Goal: Information Seeking & Learning: Find specific fact

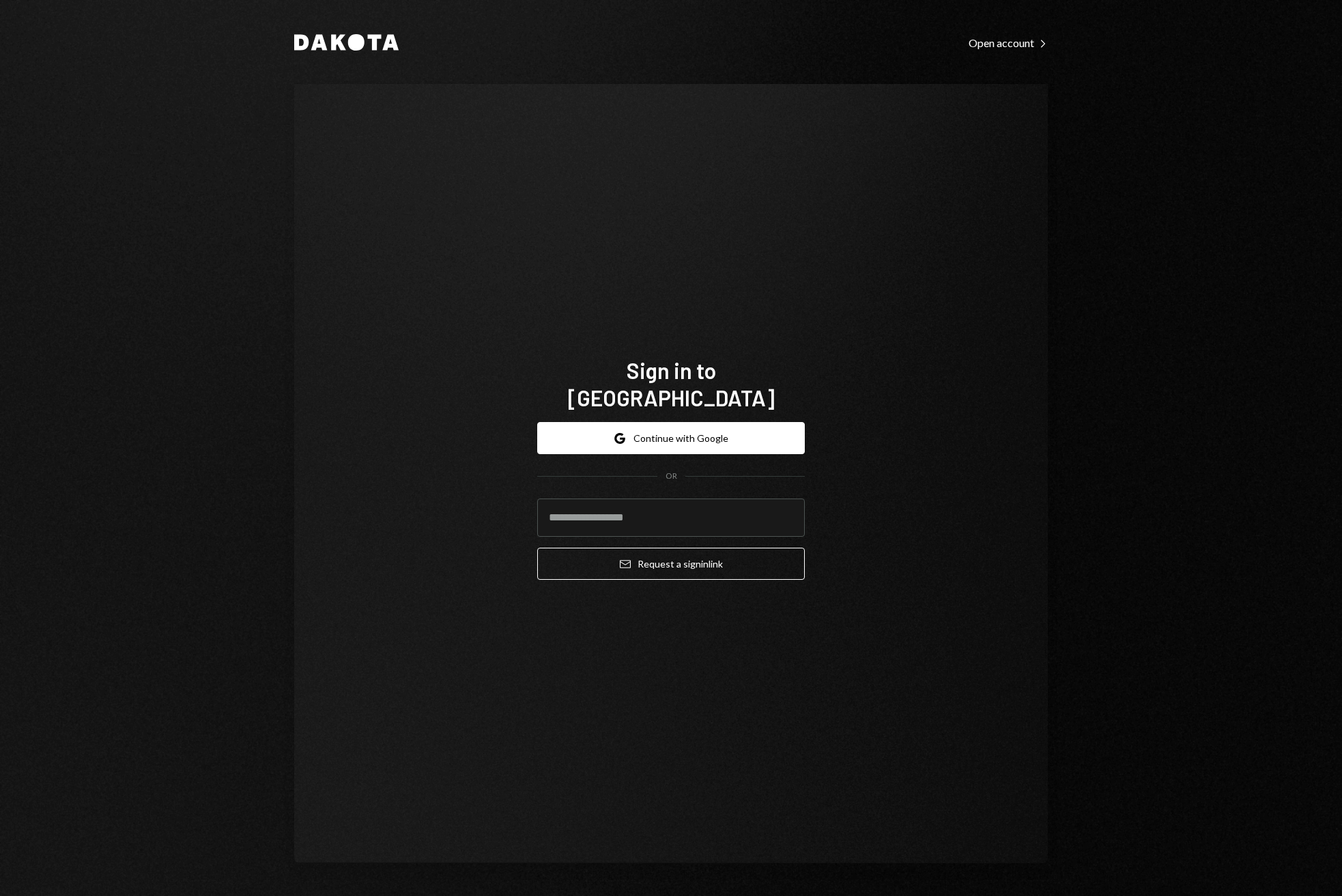
type input "**********"
click at [680, 547] on button "Email Request a sign in link" at bounding box center [671, 563] width 268 height 32
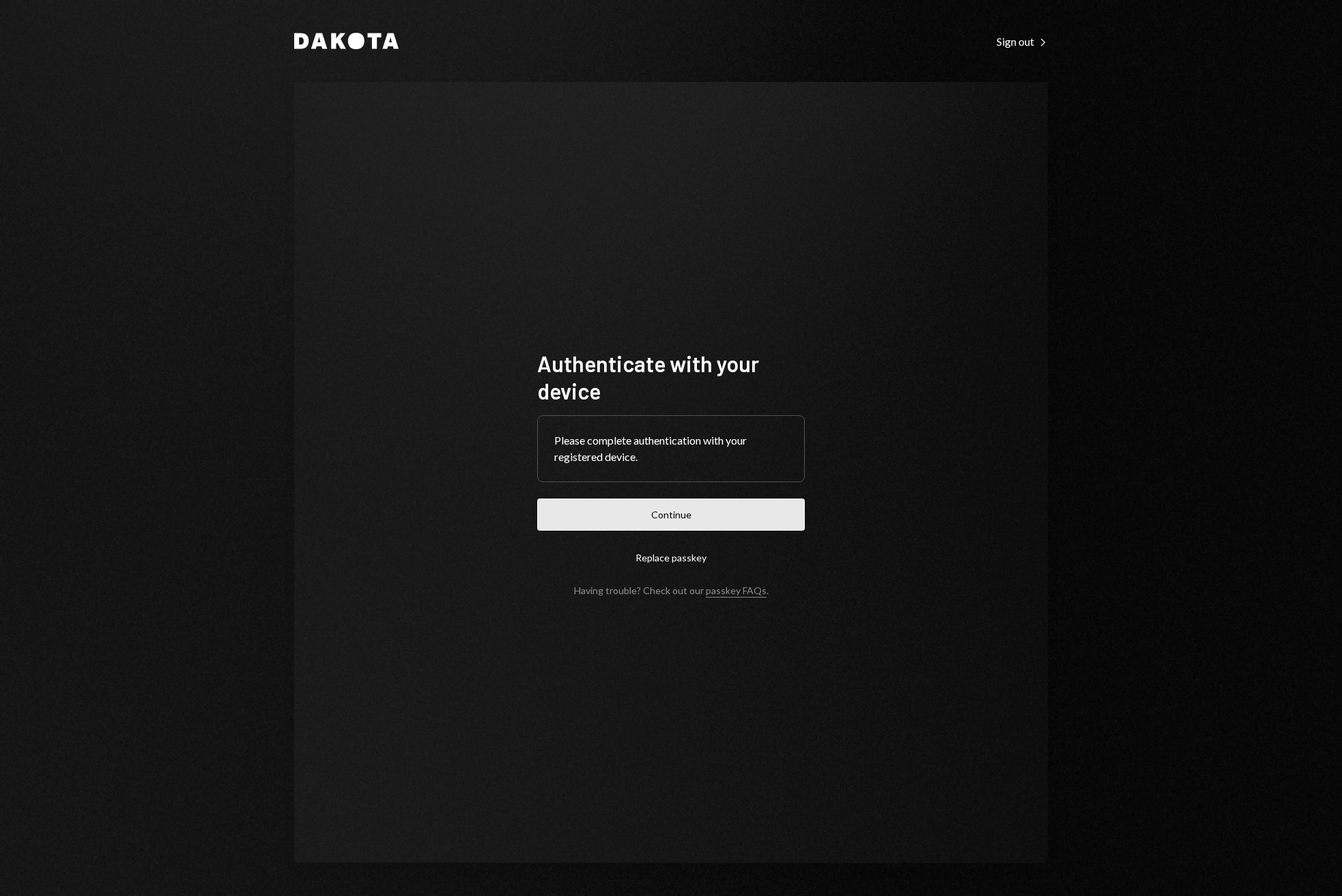
click at [718, 515] on button "Continue" at bounding box center [671, 514] width 268 height 32
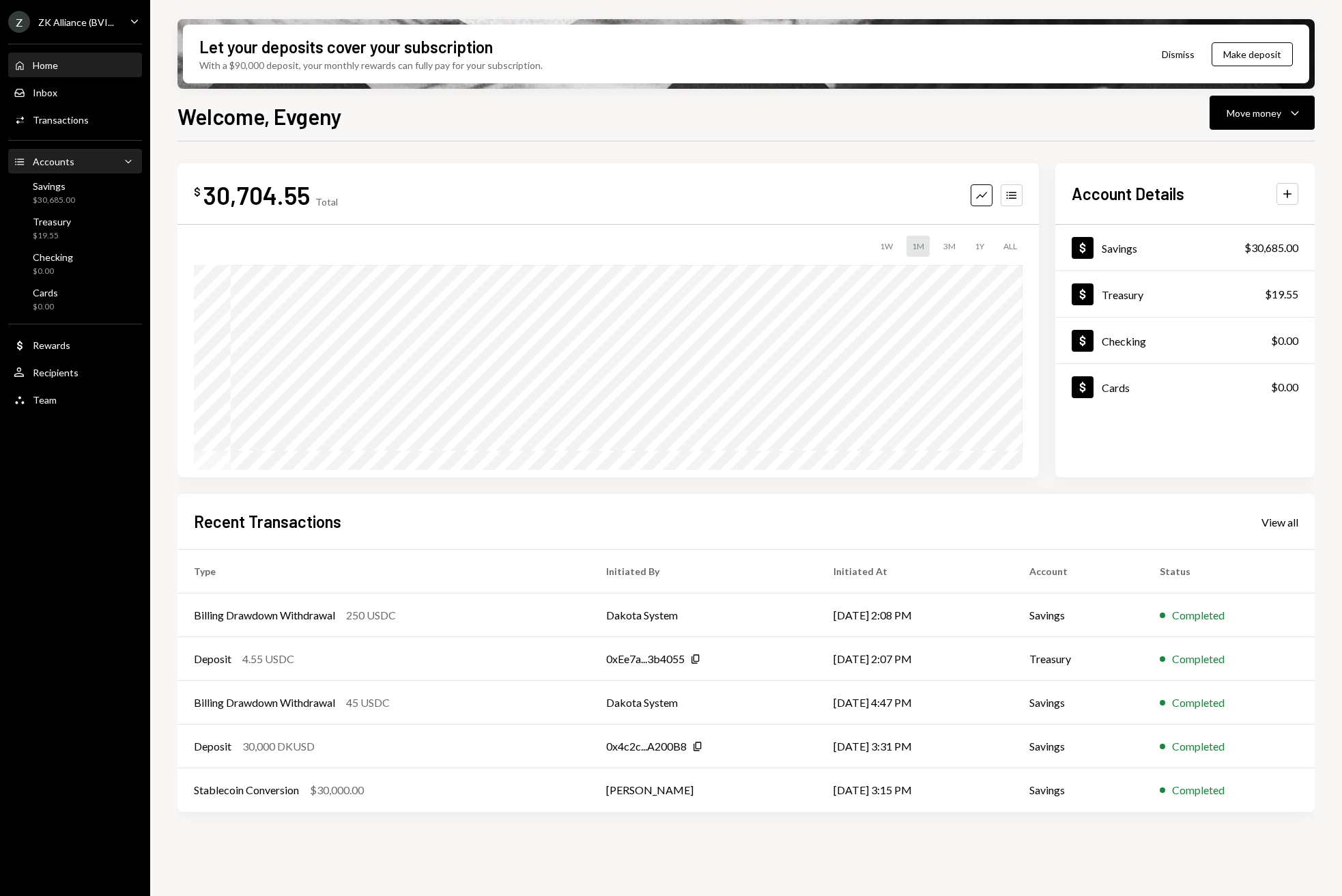
click at [69, 165] on div "Accounts" at bounding box center [53, 161] width 41 height 12
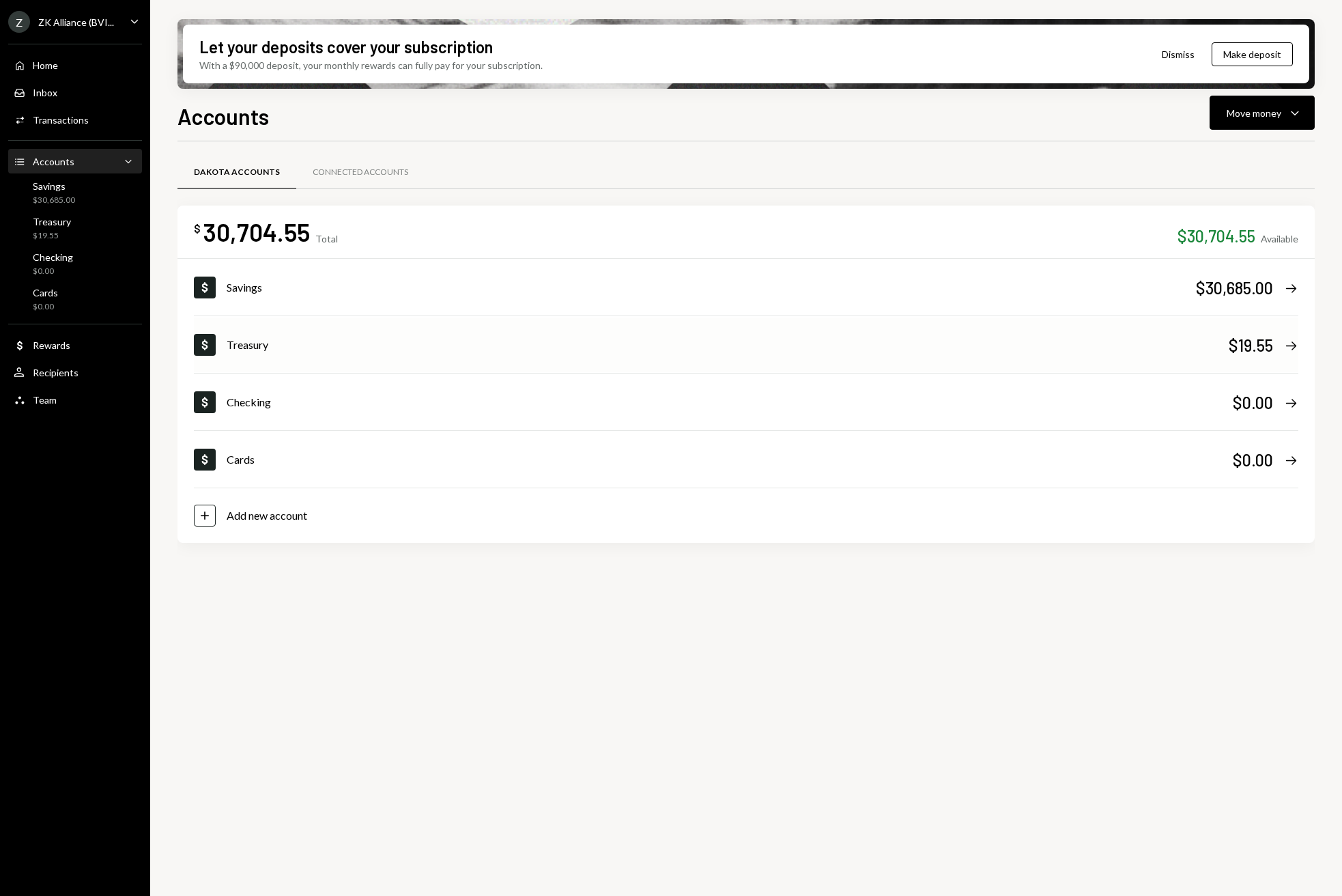
click at [279, 364] on div "Dollar Treasury $19.55 Right Arrow" at bounding box center [746, 345] width 1105 height 54
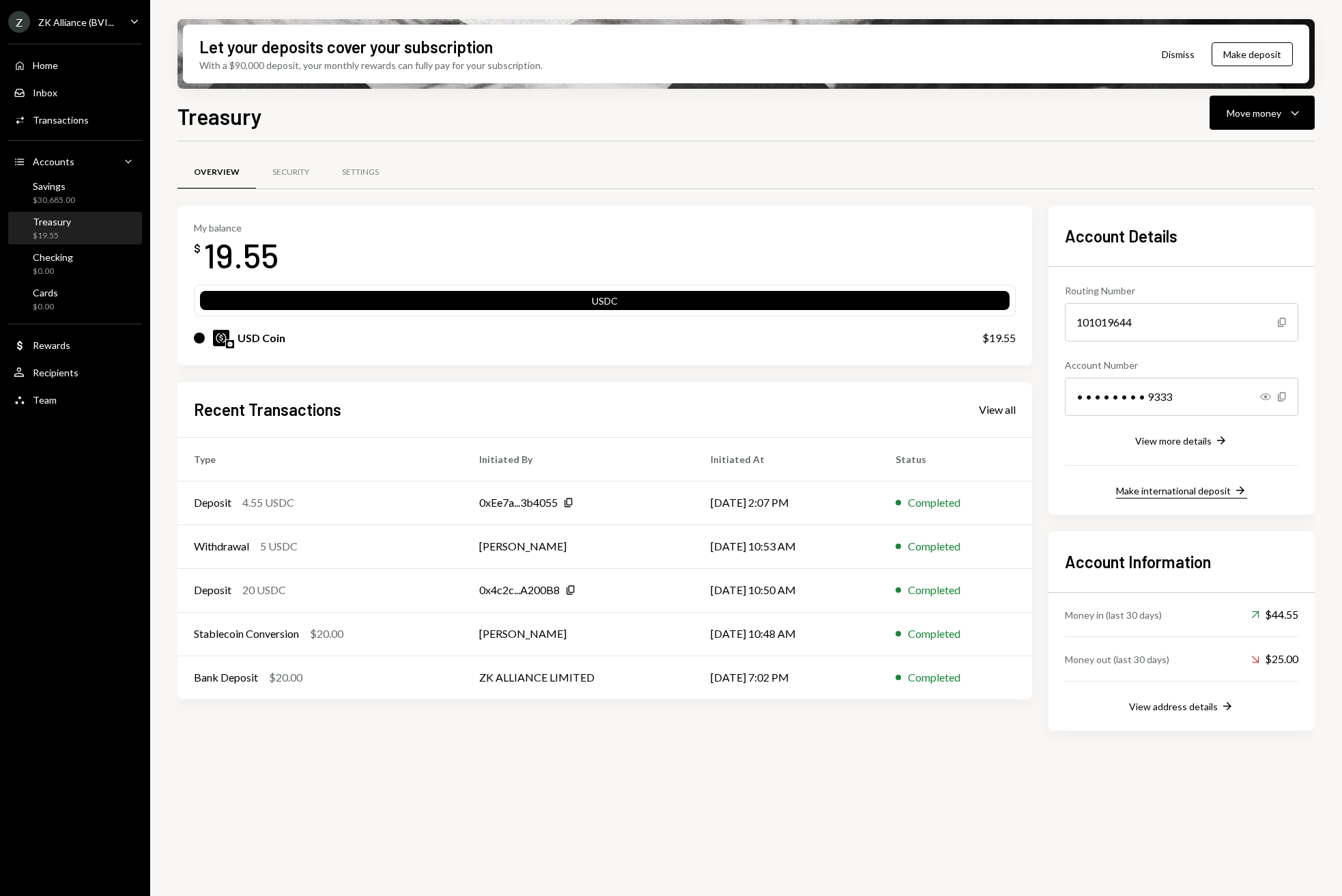
click at [1175, 494] on div "Make international deposit" at bounding box center [1173, 490] width 114 height 12
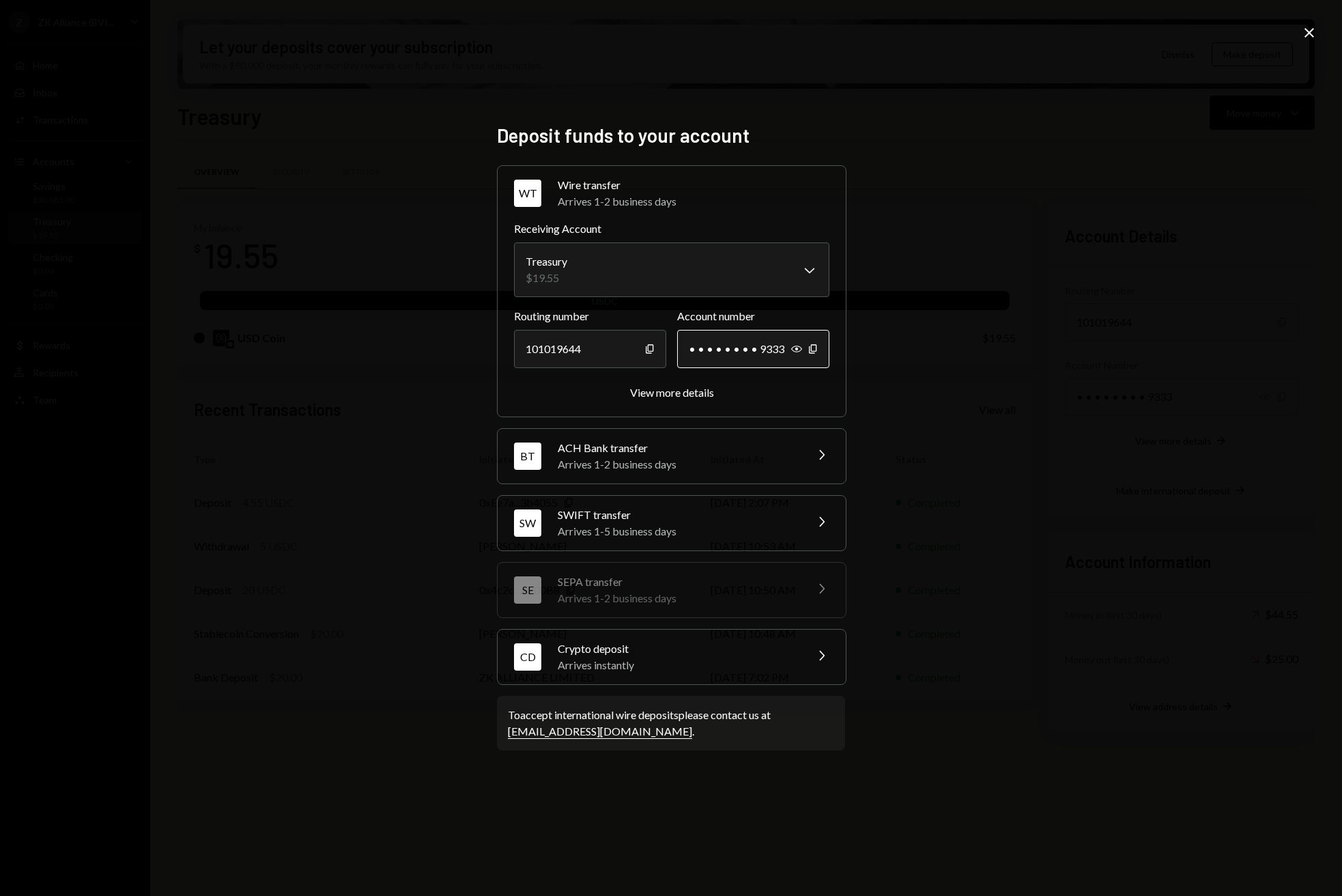
click at [789, 351] on div "• • • • • • • • 9333" at bounding box center [754, 349] width 153 height 38
click at [794, 351] on icon "Show" at bounding box center [796, 349] width 11 height 11
click at [707, 396] on div "View more details" at bounding box center [673, 392] width 84 height 13
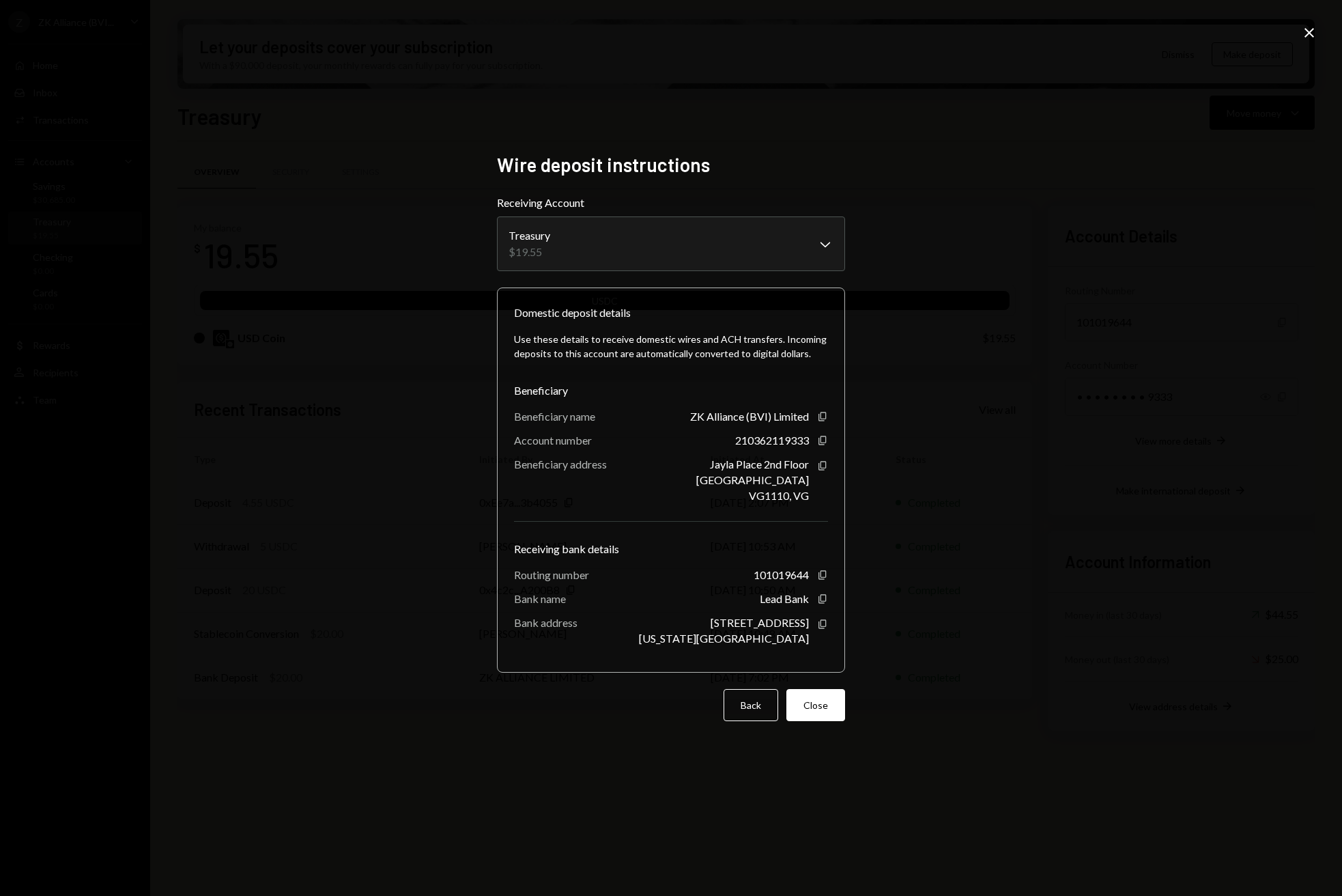
click at [1305, 37] on icon "Close" at bounding box center [1309, 33] width 16 height 16
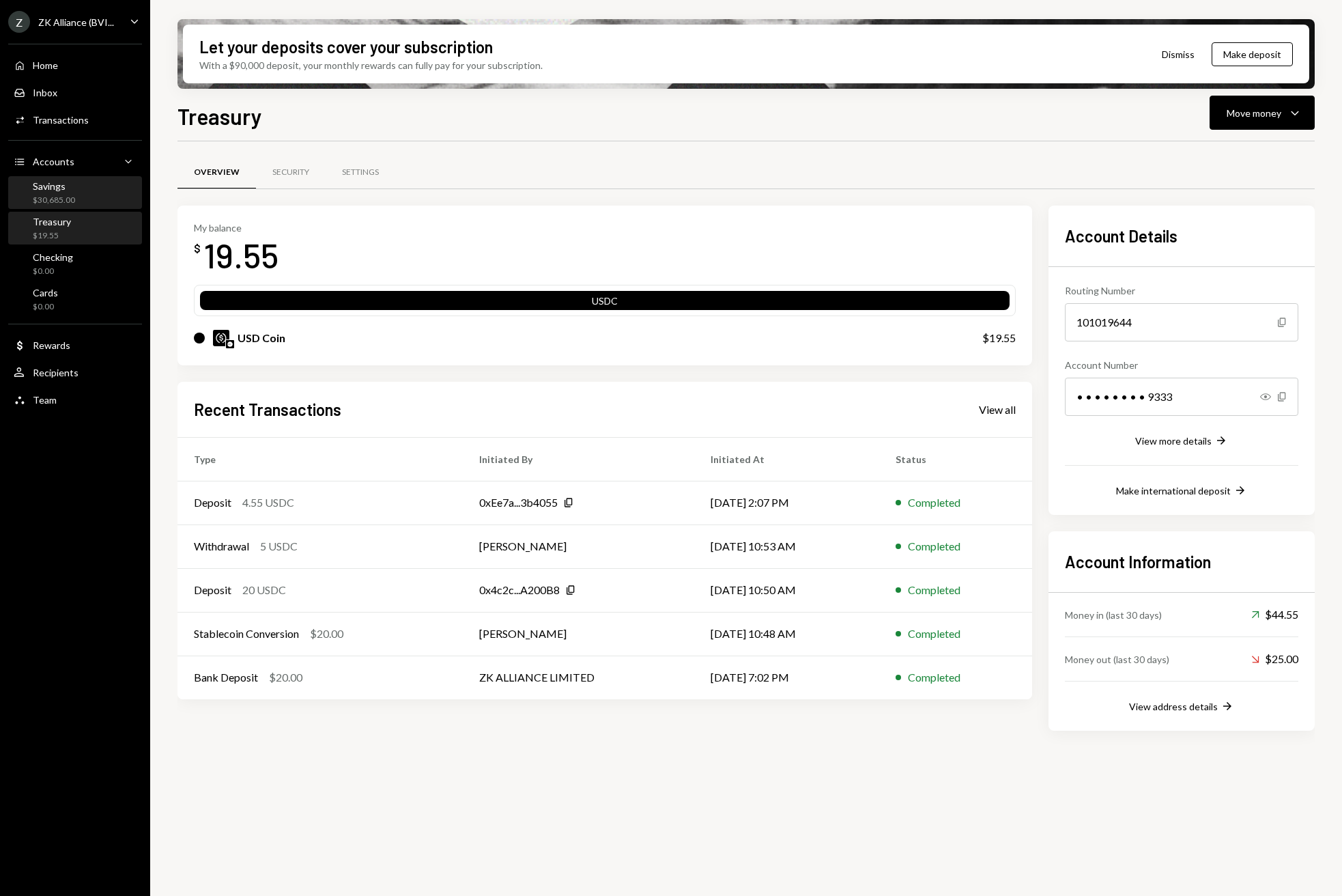
click at [40, 195] on div "$30,685.00" at bounding box center [54, 200] width 42 height 12
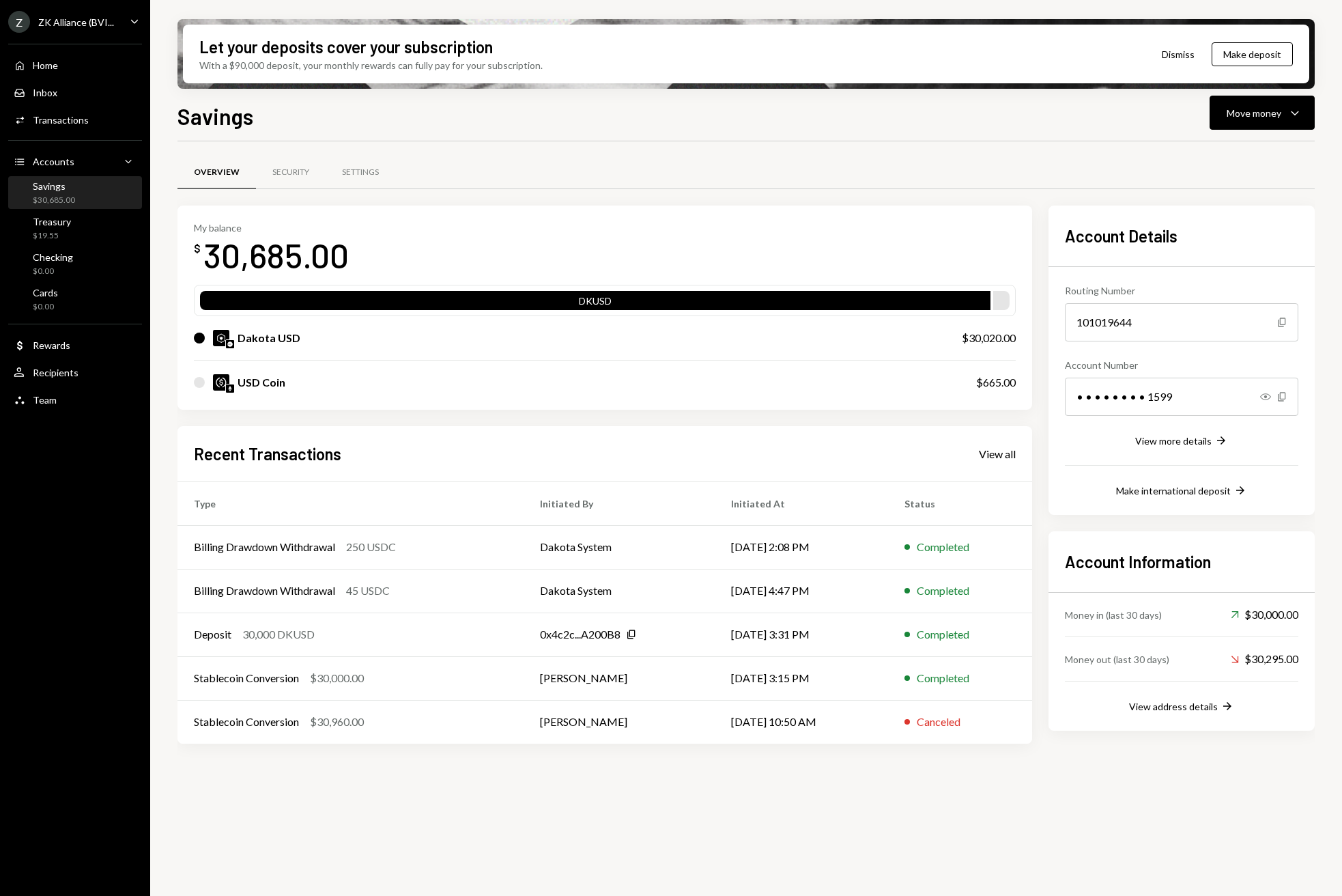
click at [1196, 449] on div "Routing Number [FINANCIAL_ID] Copy Account Number • • • • • • • • 1599 Show Cop…" at bounding box center [1182, 382] width 234 height 231
click at [1190, 441] on div "View more details" at bounding box center [1174, 441] width 76 height 12
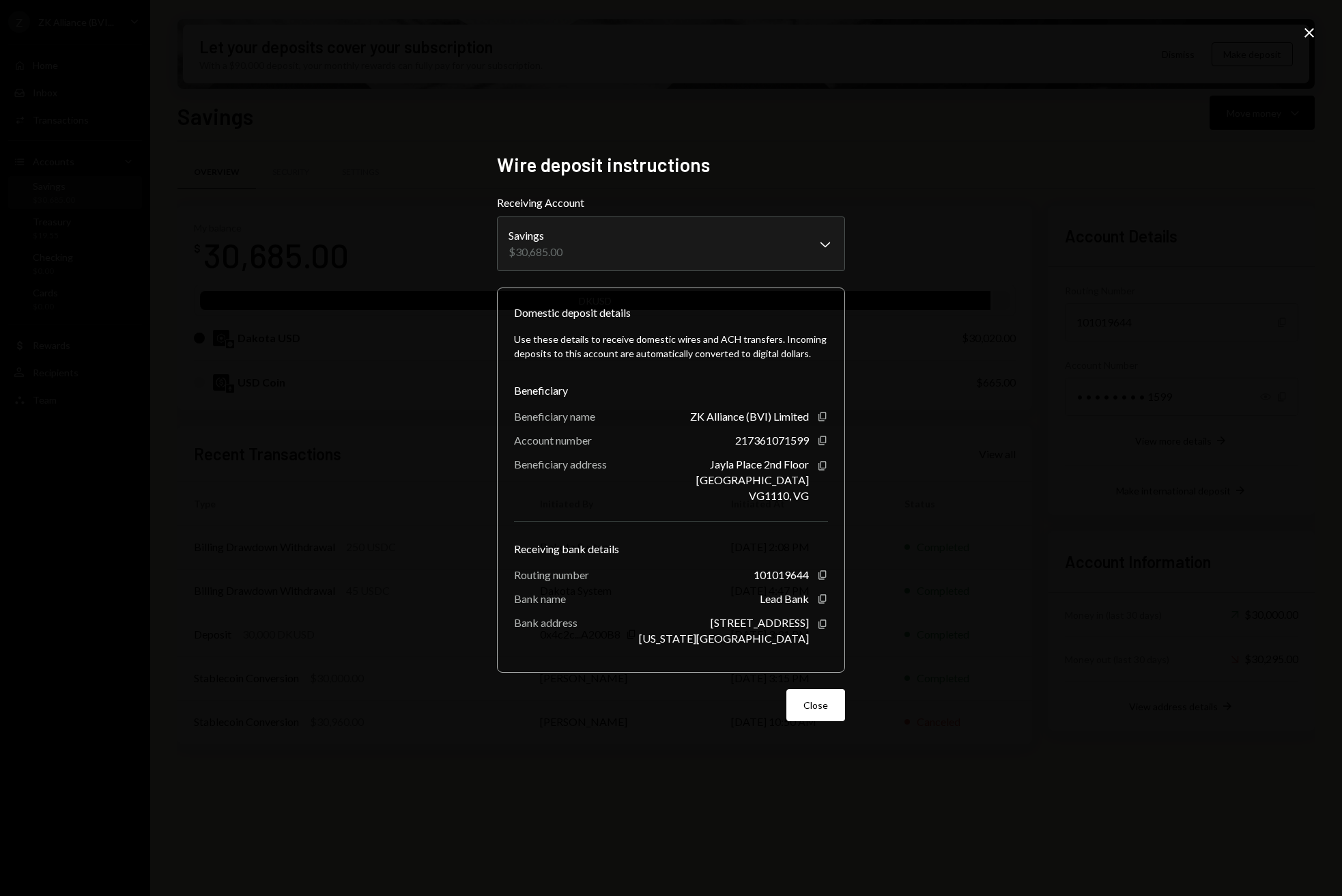
click at [193, 69] on div "**********" at bounding box center [671, 448] width 1342 height 896
click at [820, 708] on button "Close" at bounding box center [815, 705] width 58 height 32
